Goal: Information Seeking & Learning: Learn about a topic

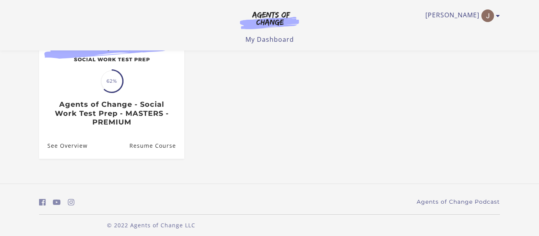
scroll to position [125, 0]
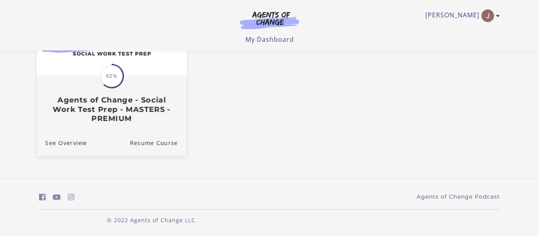
click at [114, 101] on h3 "Agents of Change - Social Work Test Prep - MASTERS - PREMIUM" at bounding box center [111, 109] width 132 height 28
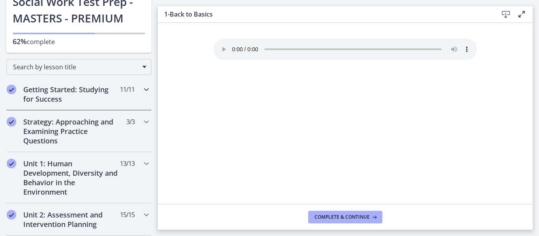
scroll to position [75, 0]
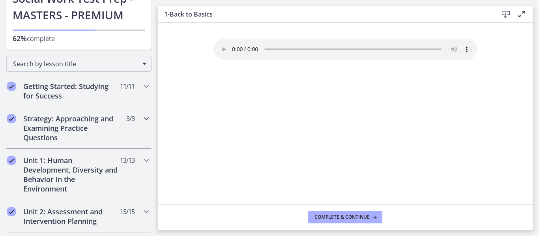
click at [71, 142] on h2 "Strategy: Approaching and Examining Practice Questions" at bounding box center [71, 128] width 96 height 28
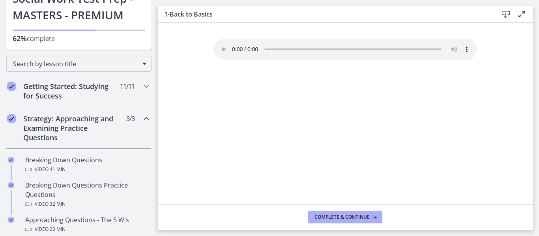
click at [71, 142] on h2 "Strategy: Approaching and Examining Practice Questions" at bounding box center [71, 128] width 96 height 28
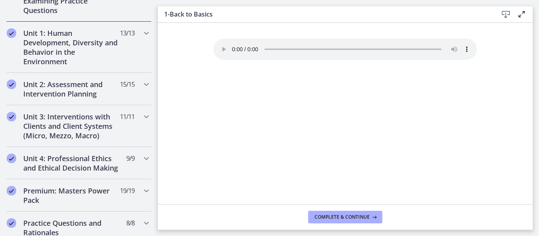
scroll to position [208, 0]
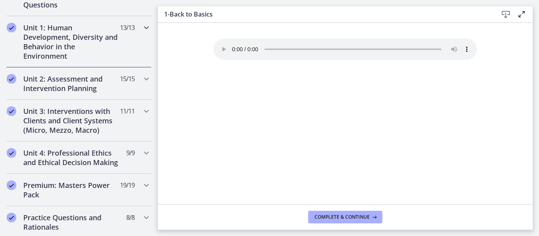
click at [82, 56] on h2 "Unit 1: Human Development, Diversity and Behavior in the Environment" at bounding box center [71, 42] width 96 height 38
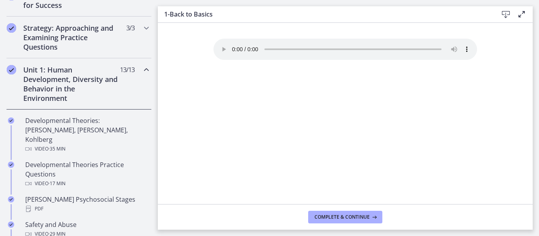
scroll to position [153, 0]
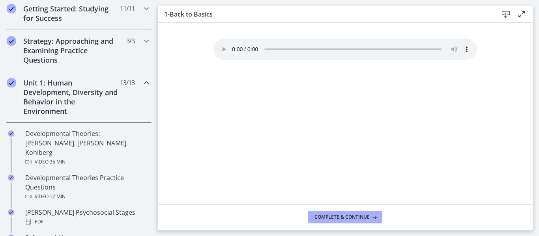
click at [129, 108] on div "Unit 1: Human Development, Diversity and Behavior in the Environment 13 / 13 Co…" at bounding box center [78, 96] width 145 height 51
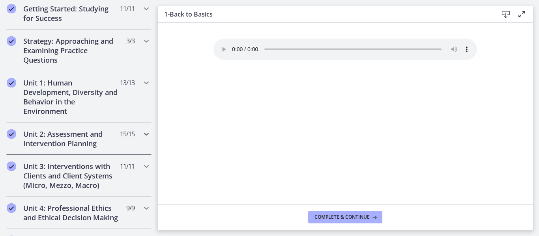
click at [95, 139] on h2 "Unit 2: Assessment and Intervention Planning" at bounding box center [71, 138] width 96 height 19
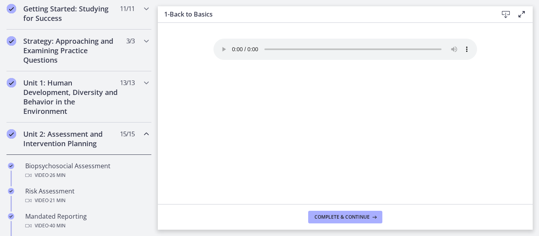
click at [95, 139] on h2 "Unit 2: Assessment and Intervention Planning" at bounding box center [71, 138] width 96 height 19
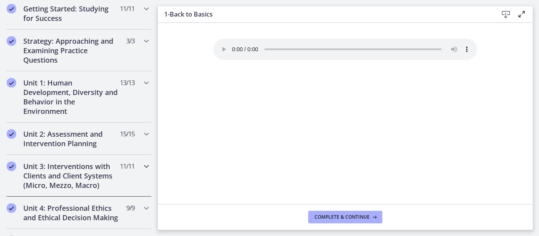
click at [91, 177] on h2 "Unit 3: Interventions with Clients and Client Systems (Micro, Mezzo, Macro)" at bounding box center [71, 176] width 96 height 28
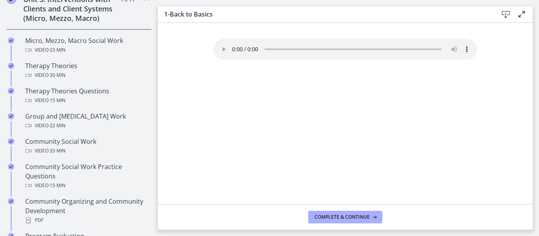
scroll to position [328, 0]
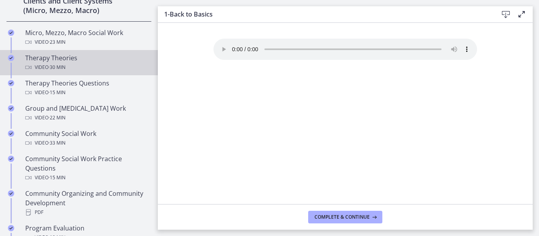
click at [83, 68] on div "Video · 30 min" at bounding box center [86, 67] width 123 height 9
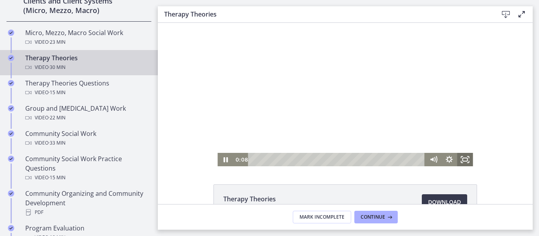
click at [465, 158] on rect "Fullscreen" at bounding box center [465, 159] width 5 height 3
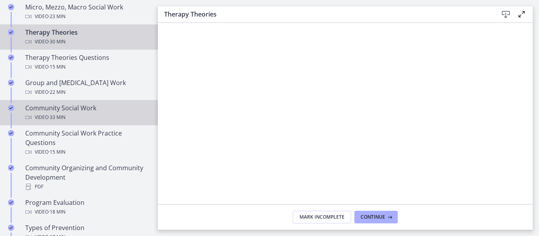
scroll to position [343, 0]
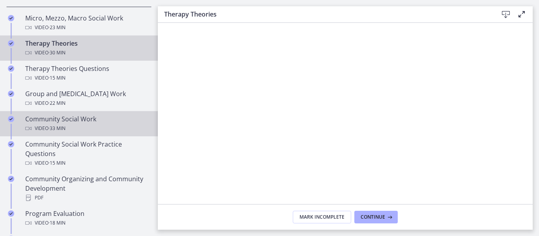
click at [65, 129] on span "· 33 min" at bounding box center [57, 128] width 17 height 9
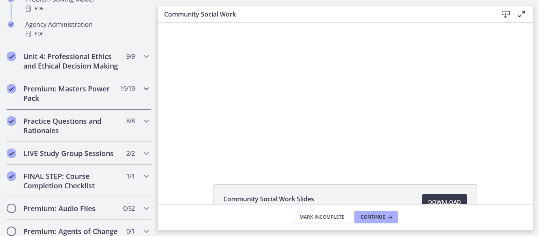
scroll to position [608, 0]
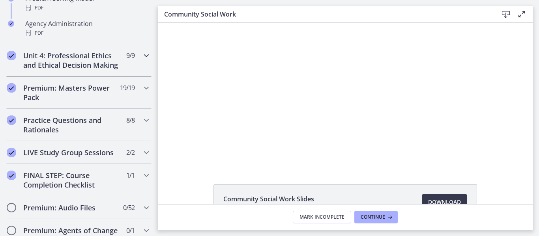
click at [109, 73] on div "Unit 4: Professional Ethics and Ethical Decision Making 9 / 9 Completed" at bounding box center [78, 60] width 145 height 32
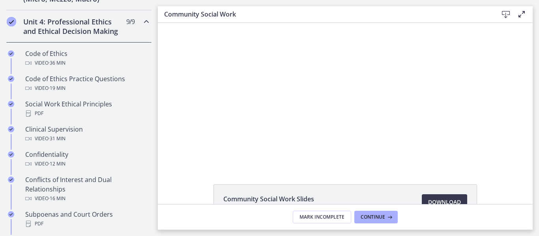
scroll to position [339, 0]
click at [131, 32] on div "Unit 4: Professional Ethics and Ethical Decision Making 9 / 9 Completed" at bounding box center [78, 27] width 145 height 32
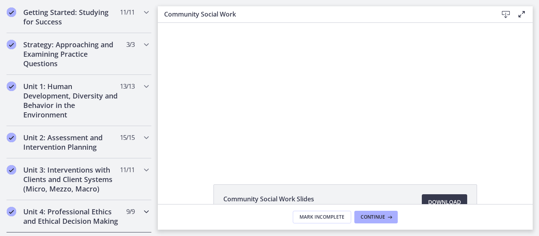
scroll to position [159, 0]
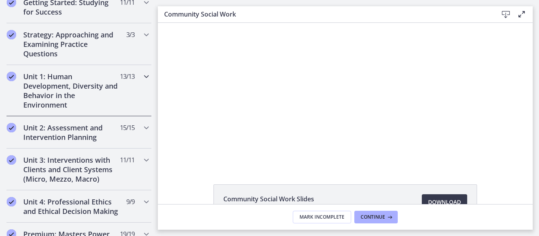
click at [98, 96] on h2 "Unit 1: Human Development, Diversity and Behavior in the Environment" at bounding box center [71, 91] width 96 height 38
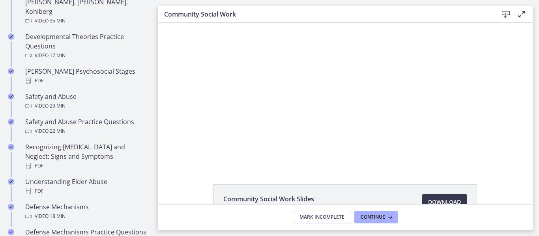
scroll to position [296, 0]
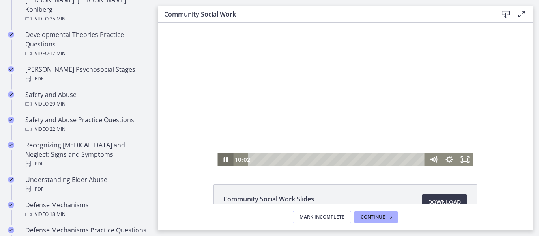
click at [223, 158] on icon "Pause" at bounding box center [225, 159] width 16 height 13
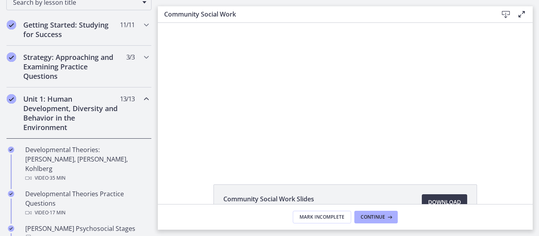
scroll to position [136, 0]
click at [122, 119] on div "Unit 1: Human Development, Diversity and Behavior in the Environment 13 / 13 Co…" at bounding box center [78, 113] width 145 height 51
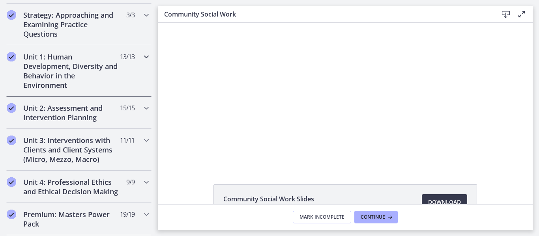
scroll to position [181, 0]
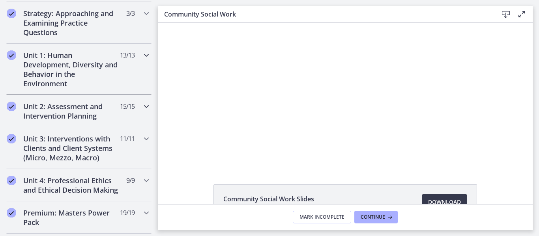
click at [122, 119] on div "Unit 2: Assessment and Intervention Planning 15 / 15 Completed" at bounding box center [78, 111] width 145 height 32
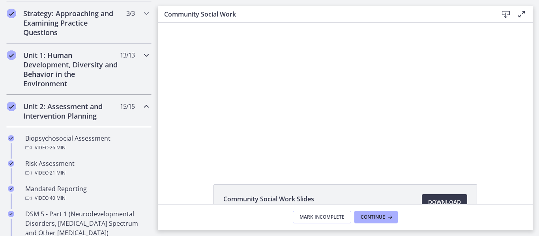
click at [122, 119] on div "Unit 2: Assessment and Intervention Planning 15 / 15 Completed" at bounding box center [78, 111] width 145 height 32
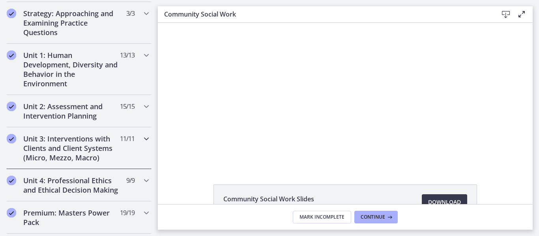
click at [118, 162] on h2 "Unit 3: Interventions with Clients and Client Systems (Micro, Mezzo, Macro)" at bounding box center [71, 148] width 96 height 28
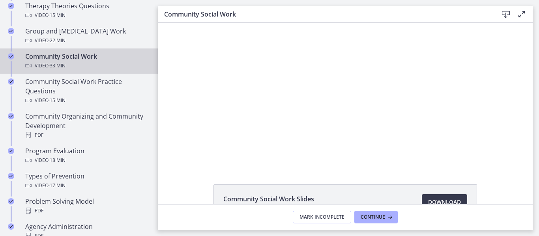
scroll to position [415, 0]
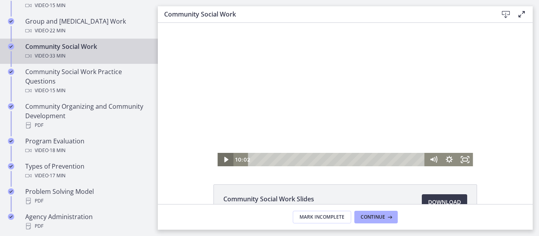
click at [226, 159] on icon "Play Video" at bounding box center [226, 160] width 4 height 6
click at [227, 161] on icon "Pause" at bounding box center [225, 159] width 4 height 5
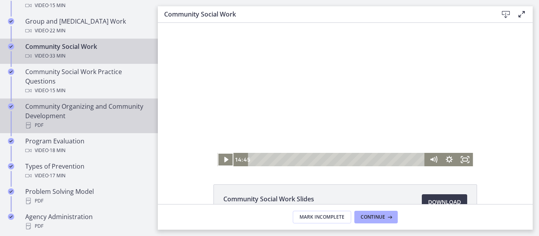
click at [74, 119] on div "Community Organizing and Community Development PDF" at bounding box center [86, 116] width 123 height 28
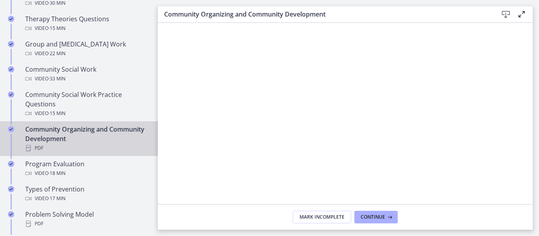
scroll to position [387, 0]
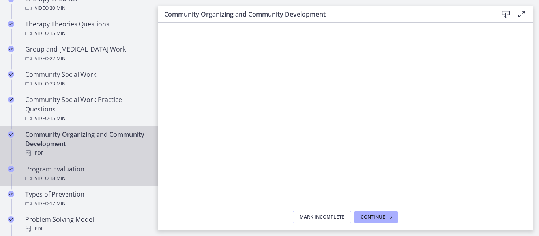
click at [57, 184] on link "Program Evaluation Video · 18 min" at bounding box center [79, 173] width 158 height 25
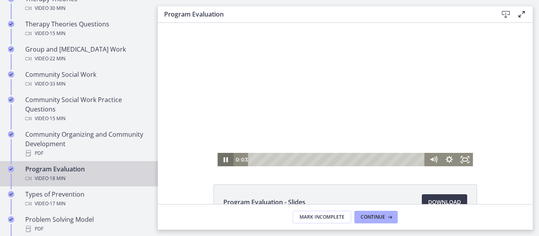
click at [227, 161] on icon "Pause" at bounding box center [225, 159] width 4 height 5
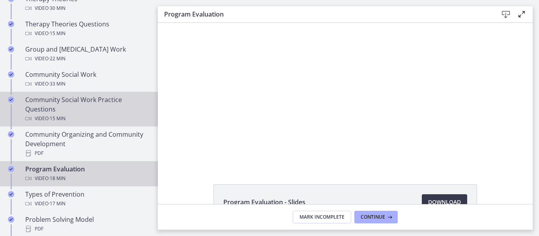
click at [42, 117] on div "Video · 15 min" at bounding box center [86, 118] width 123 height 9
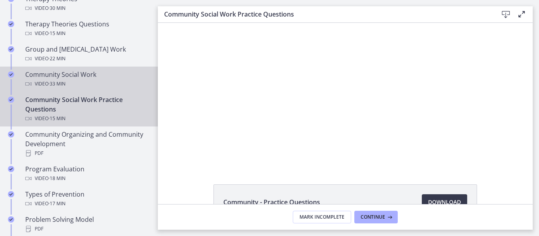
click at [58, 75] on div "Community Social Work Video · 33 min" at bounding box center [86, 79] width 123 height 19
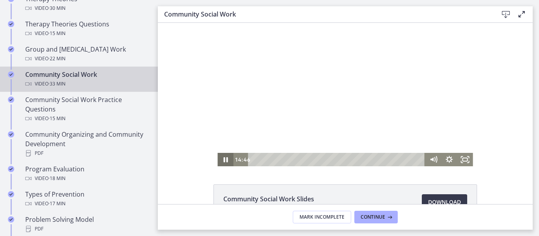
click at [223, 159] on icon "Pause" at bounding box center [225, 159] width 4 height 5
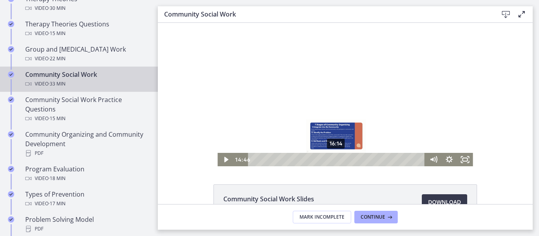
click at [336, 159] on div "16:14" at bounding box center [338, 159] width 168 height 13
click at [344, 160] on div "17:43" at bounding box center [338, 159] width 168 height 13
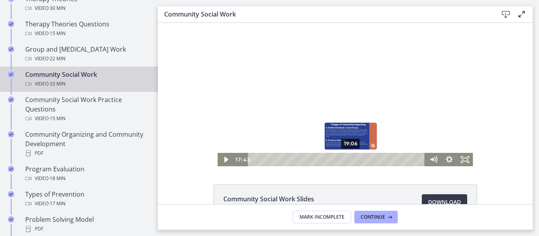
click at [351, 160] on div "19:06" at bounding box center [338, 159] width 168 height 13
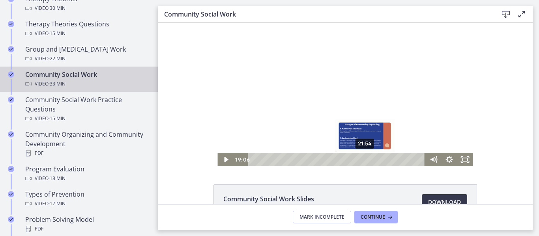
click at [365, 161] on div "21:54" at bounding box center [338, 159] width 168 height 13
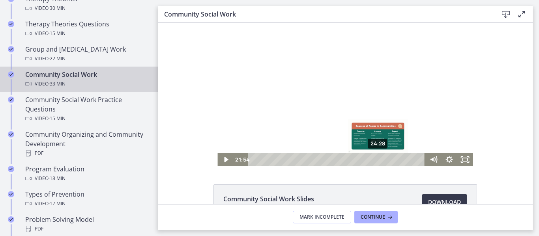
click at [378, 160] on div "24:28" at bounding box center [338, 159] width 168 height 13
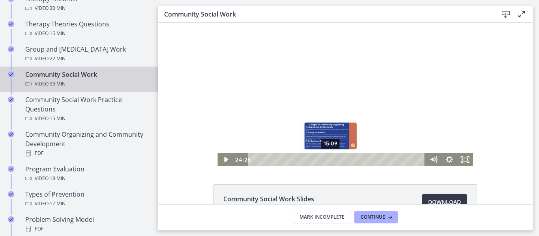
click at [331, 160] on div "15:09" at bounding box center [338, 159] width 168 height 13
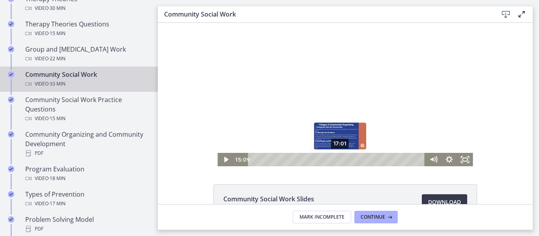
click at [340, 160] on div "17:01" at bounding box center [338, 159] width 168 height 13
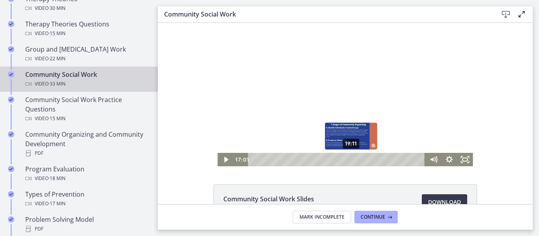
click at [351, 158] on div "19:11" at bounding box center [338, 159] width 168 height 13
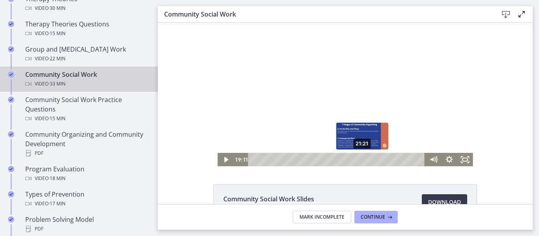
click at [363, 158] on div "21:21" at bounding box center [338, 159] width 168 height 13
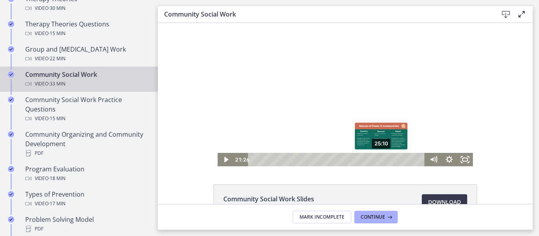
click at [382, 159] on div "25:10" at bounding box center [338, 159] width 168 height 13
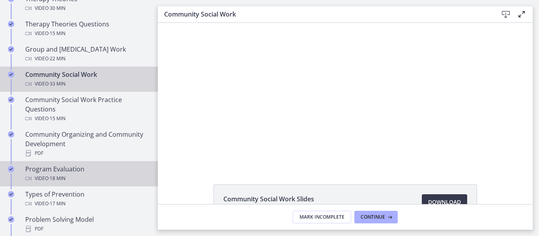
click at [39, 166] on div "Program Evaluation Video · 18 min" at bounding box center [86, 173] width 123 height 19
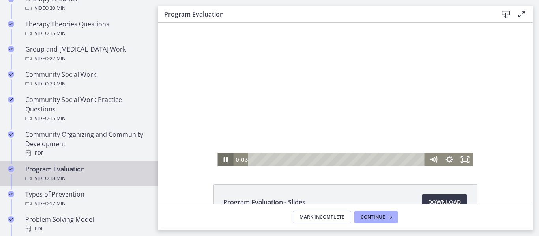
click at [226, 159] on icon "Pause" at bounding box center [225, 159] width 16 height 13
